Goal: Answer question/provide support: Share knowledge or assist other users

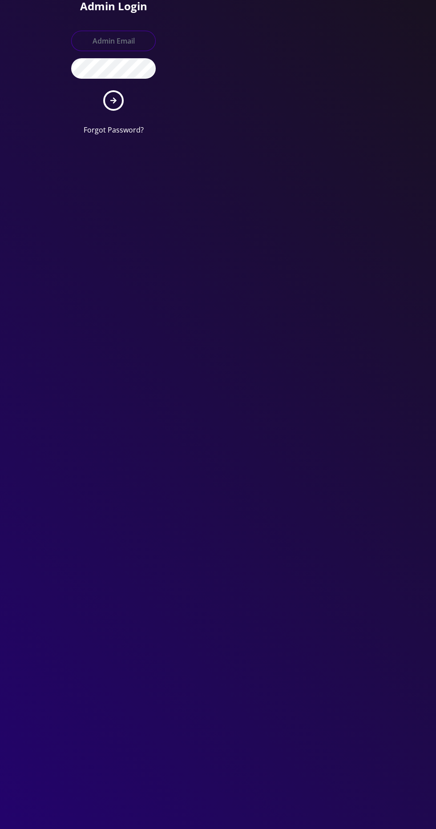
type input "[EMAIL_ADDRESS][DOMAIN_NAME]"
click at [103, 90] on button "submit" at bounding box center [113, 100] width 20 height 20
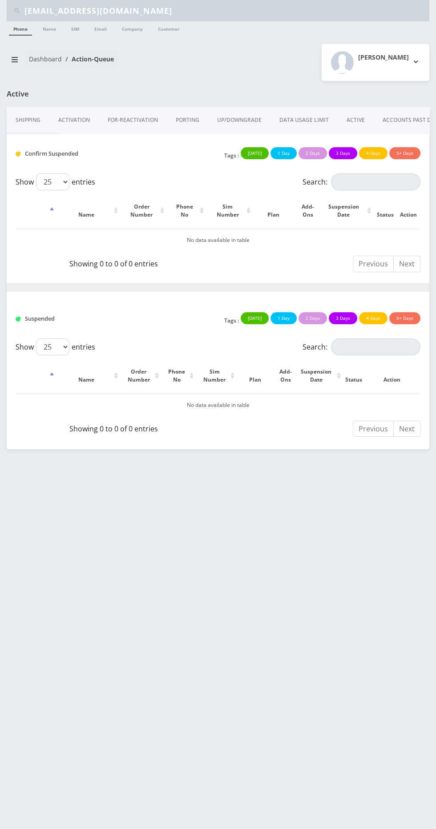
click at [146, 283] on hr at bounding box center [218, 287] width 423 height 9
click at [350, 130] on link "ACTIVE" at bounding box center [356, 120] width 36 height 26
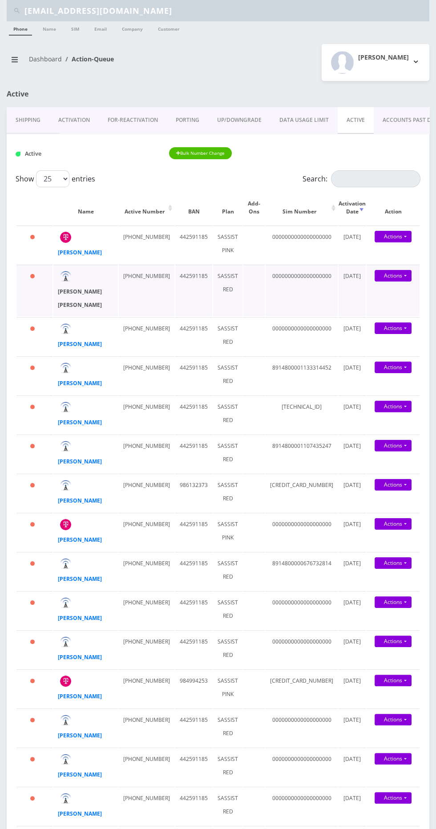
click at [75, 291] on strong "Efraim Fishel Oster" at bounding box center [80, 298] width 44 height 21
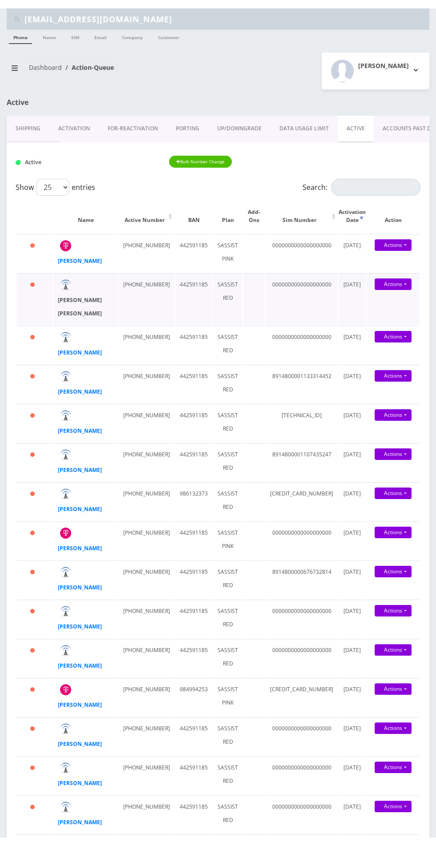
scroll to position [3, 0]
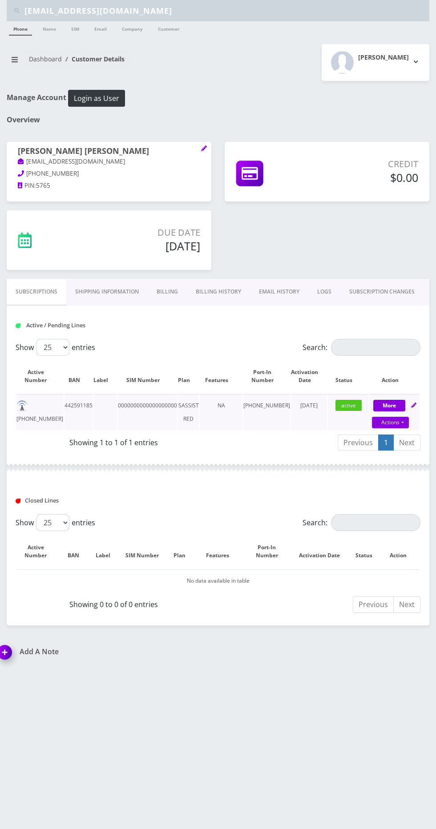
click at [28, 414] on td "[PHONE_NUMBER]" at bounding box center [39, 412] width 47 height 36
